Goal: Task Accomplishment & Management: Manage account settings

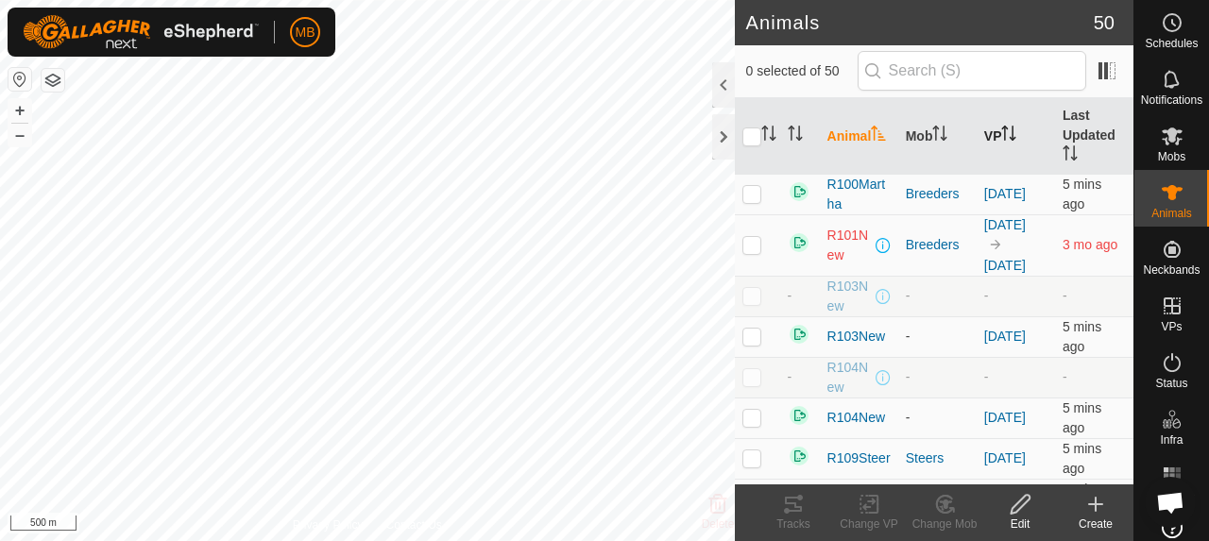
click at [1005, 137] on icon "Activate to sort" at bounding box center [1006, 133] width 2 height 15
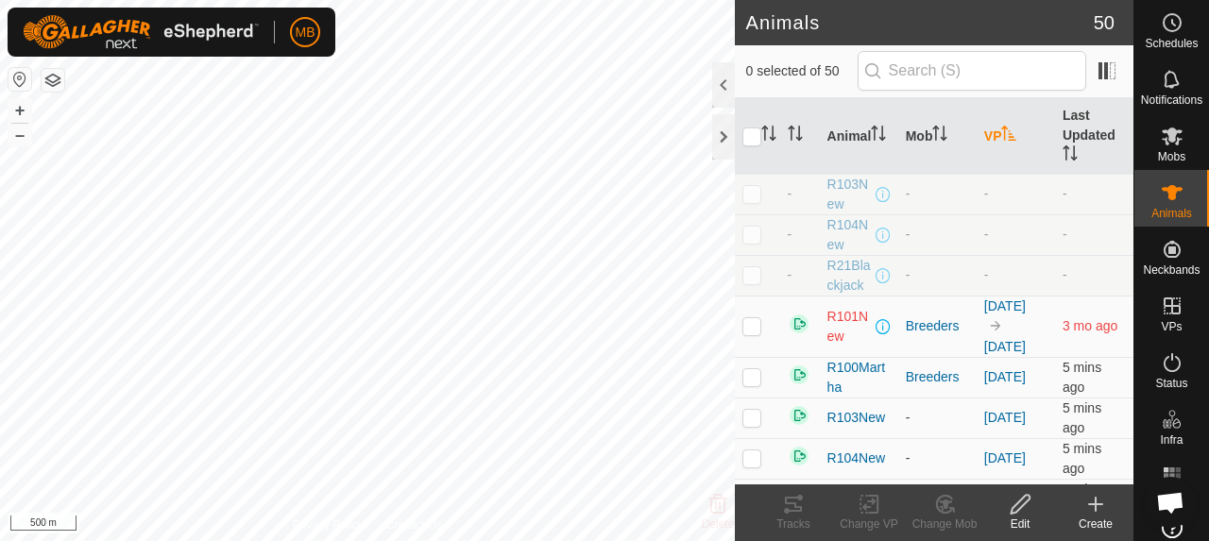
click at [1002, 137] on icon "Activate to sort" at bounding box center [1009, 133] width 14 height 15
